Goal: Information Seeking & Learning: Learn about a topic

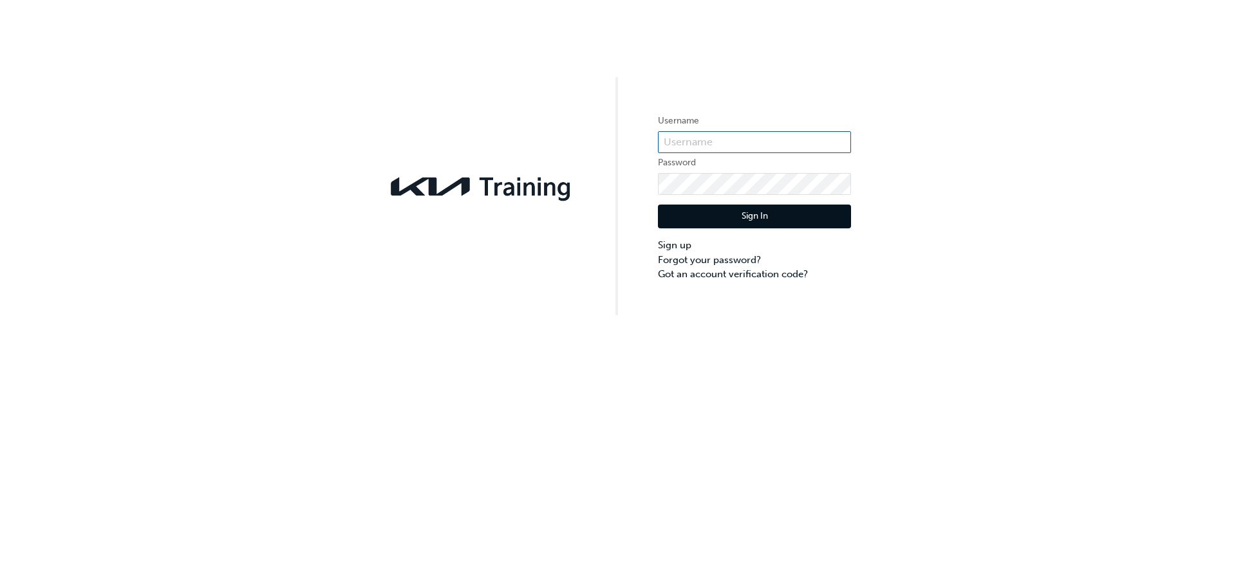
click at [708, 141] on input "text" at bounding box center [754, 142] width 193 height 22
type input "kau83875c9"
click at [765, 214] on button "Sign In" at bounding box center [754, 217] width 193 height 24
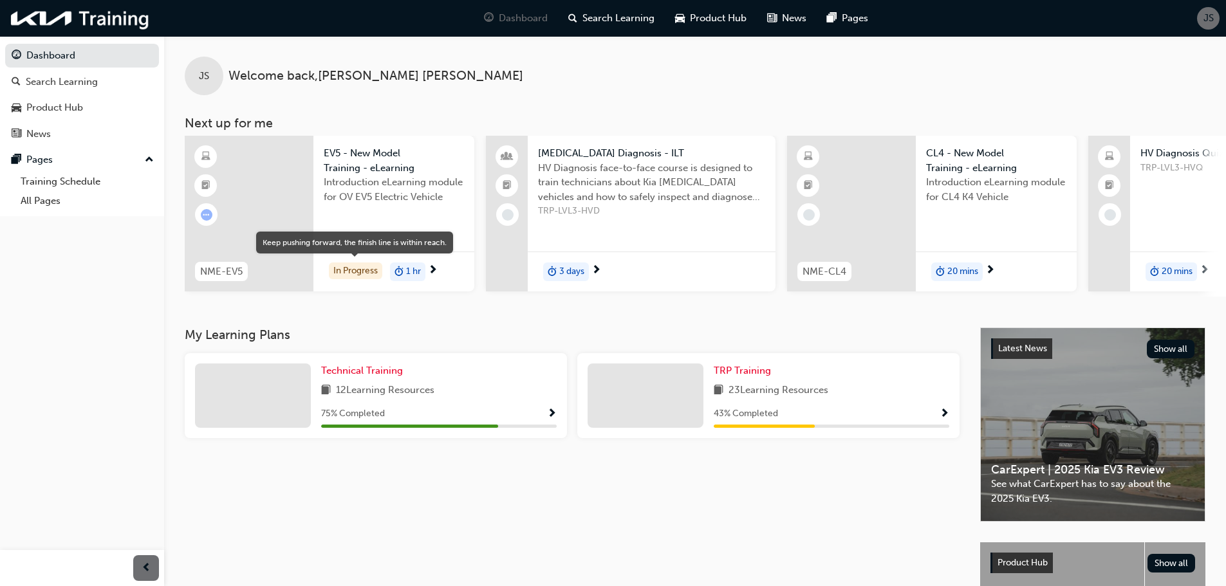
click at [353, 267] on div "In Progress" at bounding box center [355, 271] width 53 height 17
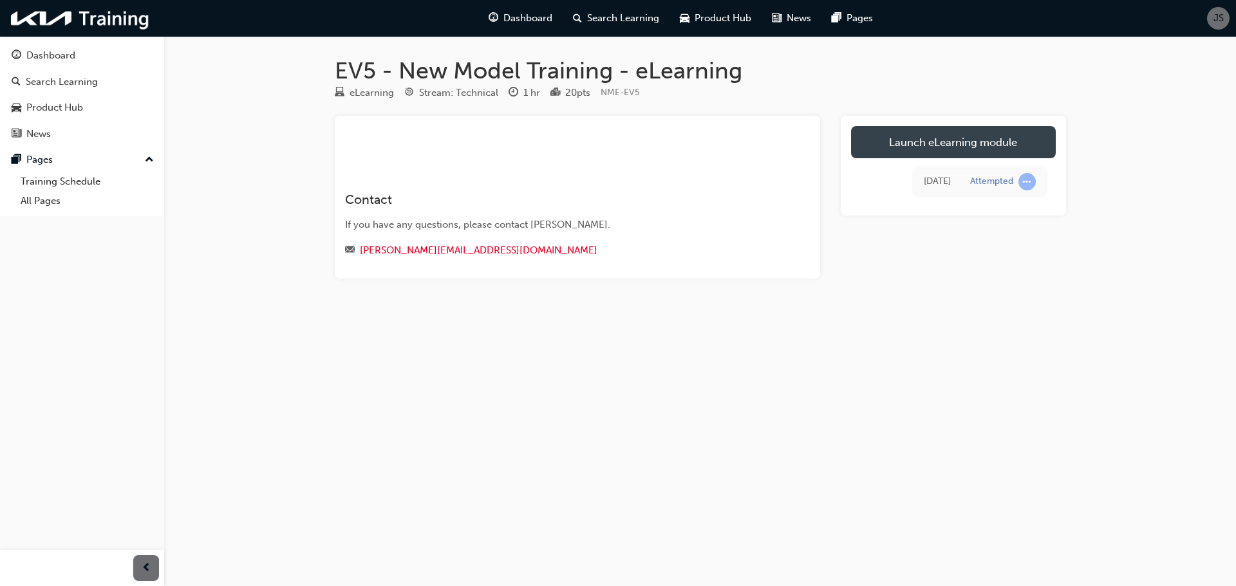
click at [903, 140] on link "Launch eLearning module" at bounding box center [953, 142] width 205 height 32
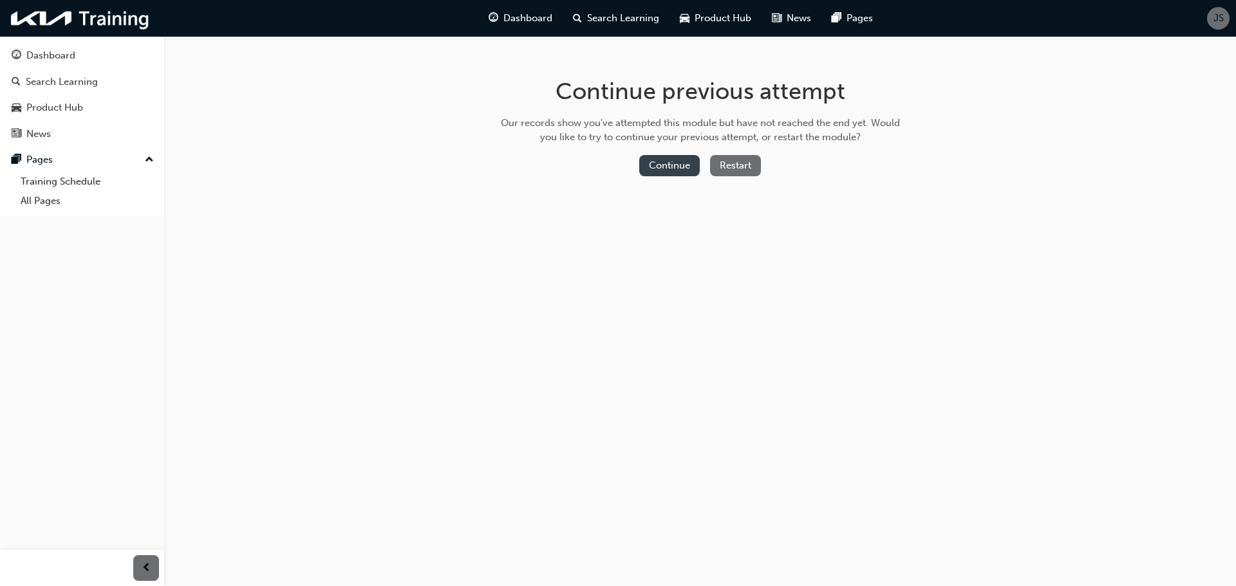
click at [662, 163] on button "Continue" at bounding box center [669, 165] width 61 height 21
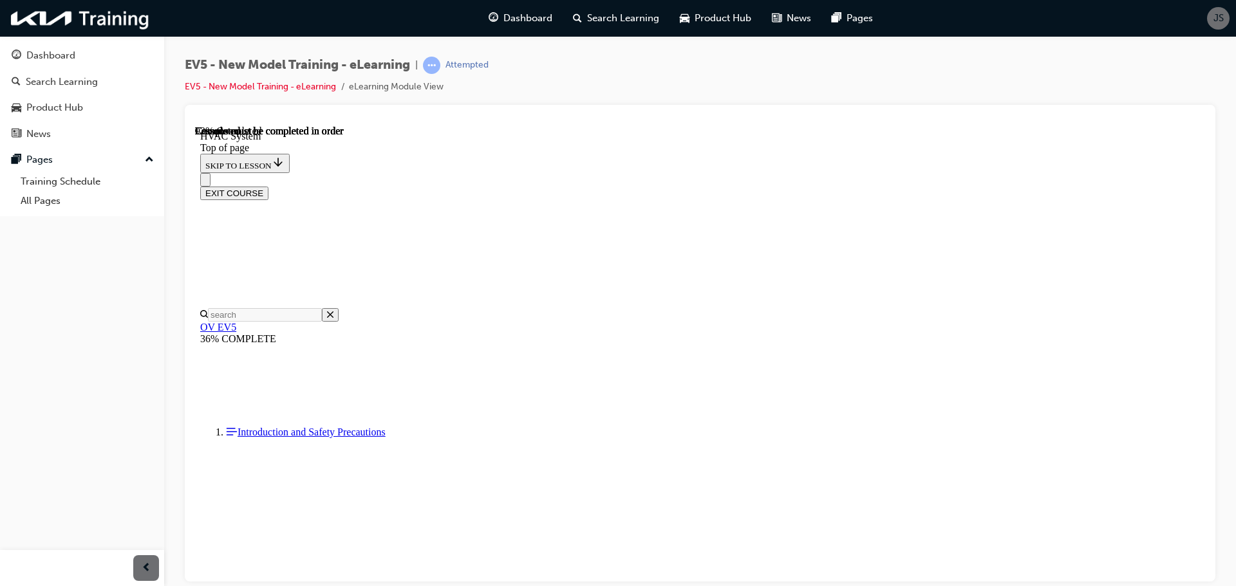
scroll to position [40, 0]
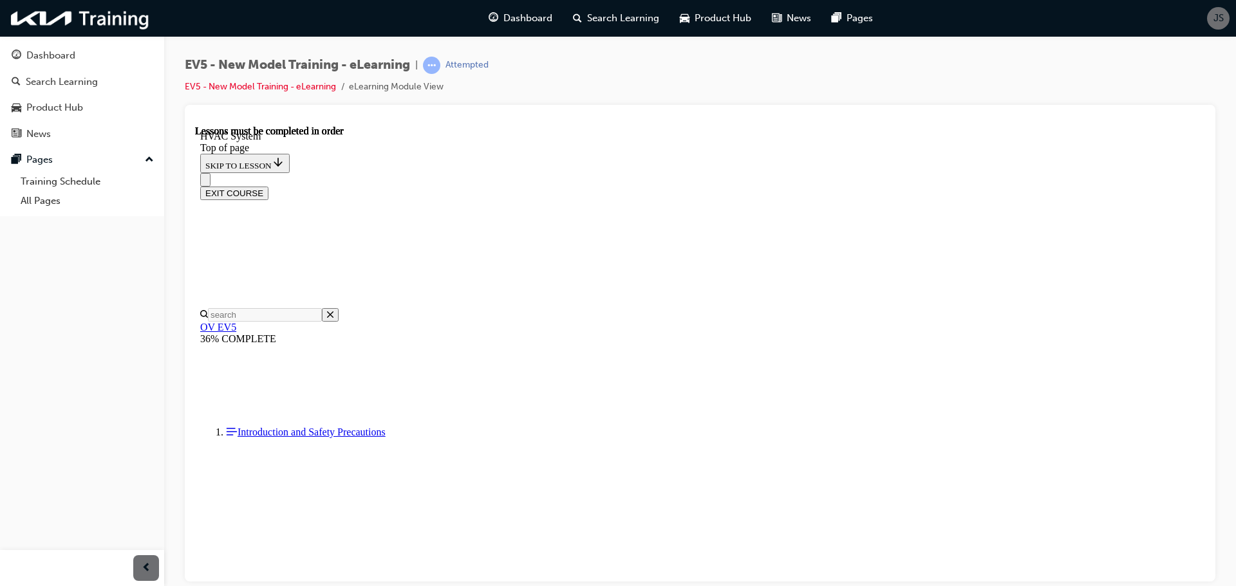
click at [395, 173] on div "EXIT COURSE" at bounding box center [695, 186] width 990 height 27
click at [205, 182] on icon "Close navigation menu" at bounding box center [205, 182] width 0 height 0
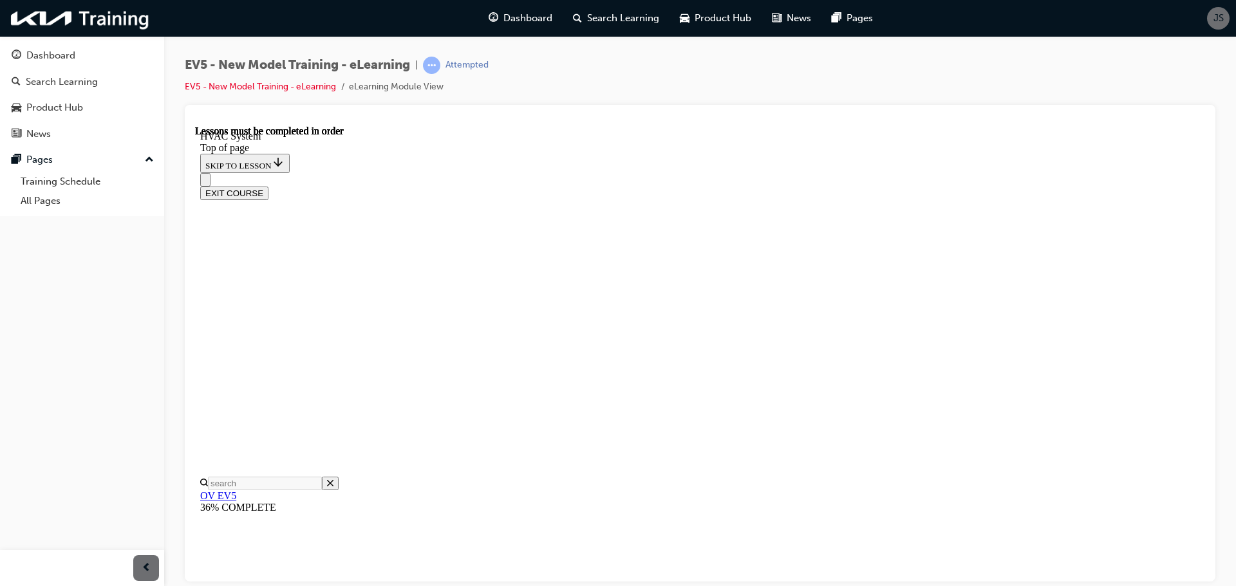
click at [389, 173] on div "EXIT COURSE" at bounding box center [695, 186] width 990 height 27
click at [211, 173] on button "Open navigation menu" at bounding box center [205, 180] width 10 height 14
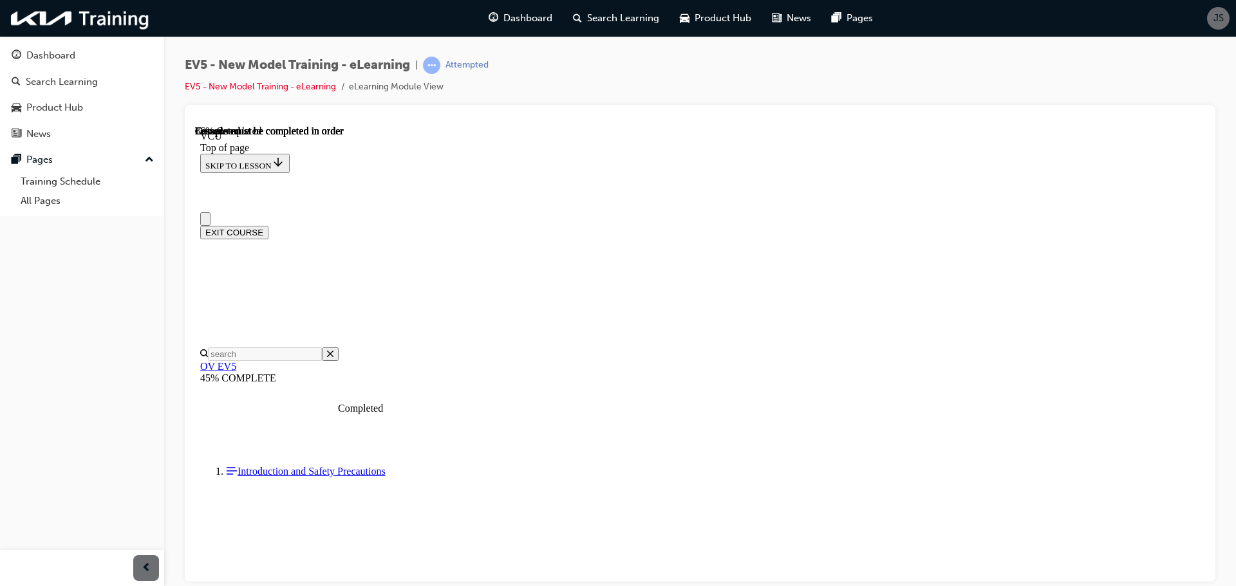
click at [1142, 212] on div "EXIT COURSE" at bounding box center [695, 225] width 990 height 27
click at [268, 225] on button "EXIT COURSE" at bounding box center [234, 232] width 68 height 14
